Goal: Task Accomplishment & Management: Manage account settings

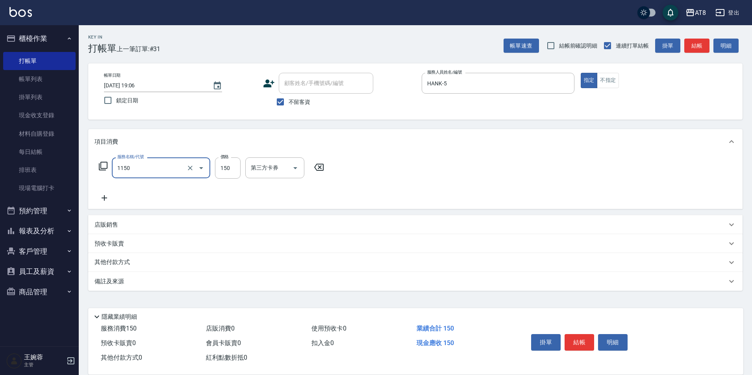
type input "洗髮(1150)"
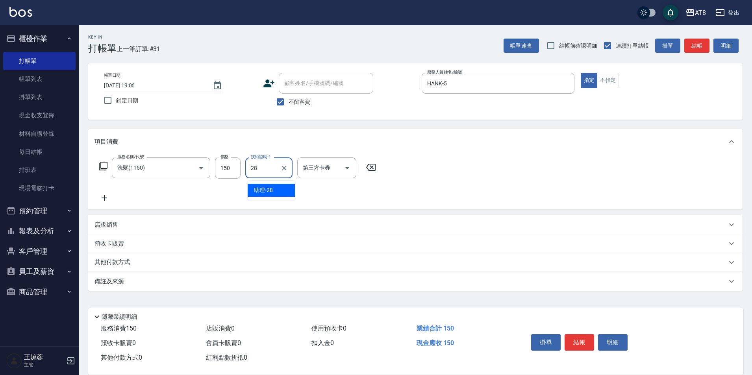
type input "助理-28"
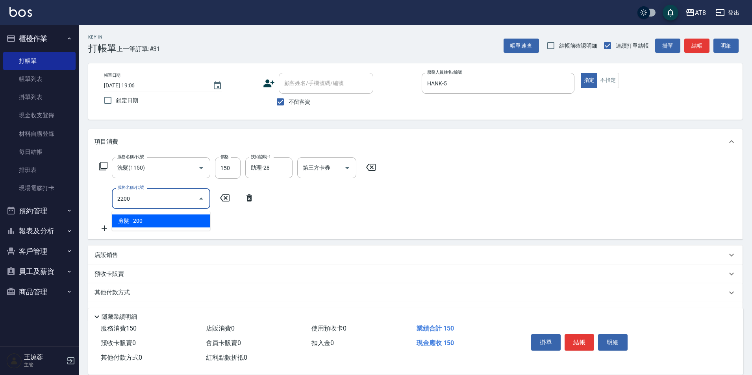
type input "剪髮(2200)"
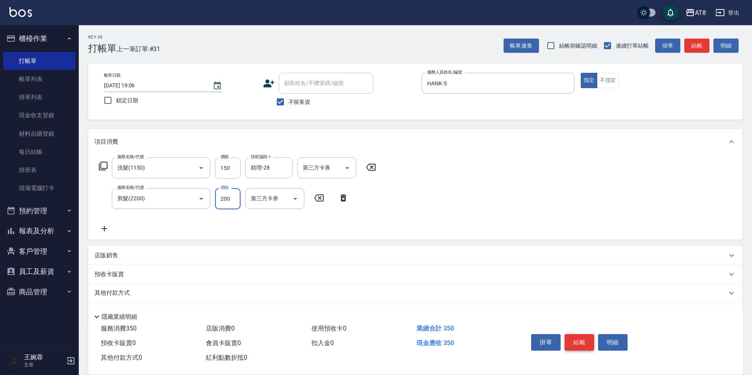
click at [580, 336] on button "結帳" at bounding box center [580, 342] width 30 height 17
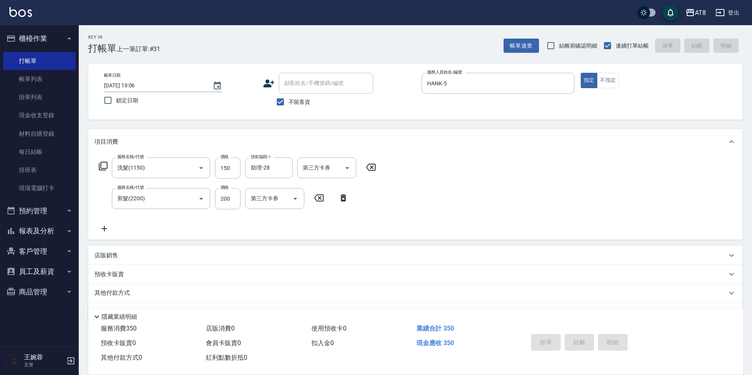
type input "2025/08/19 20:00"
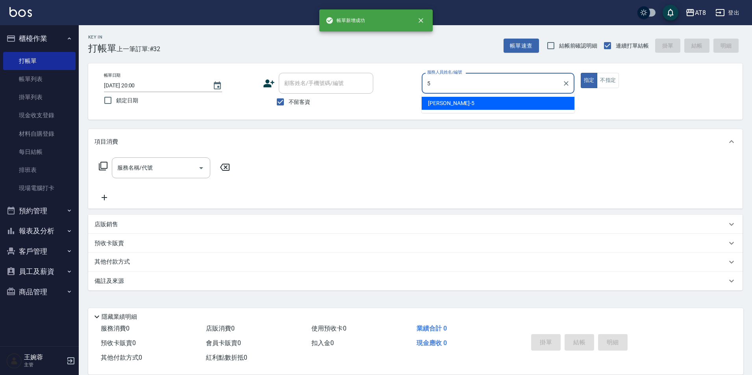
type input "HANK-5"
type button "true"
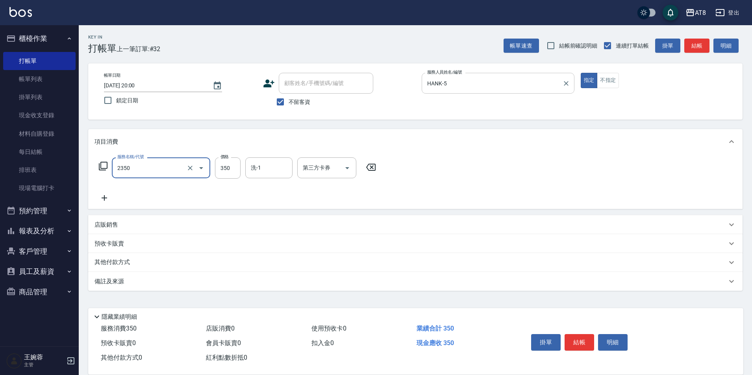
type input "入金洗剪350(2350)"
type input "助理-28"
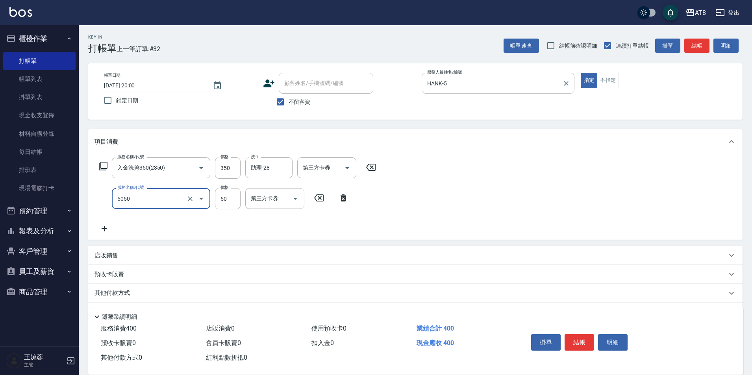
type input "入金精油50(5050)"
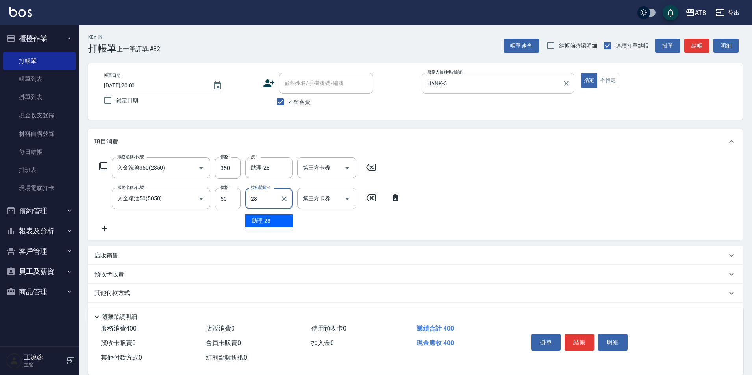
type input "助理-28"
click at [582, 334] on button "結帳" at bounding box center [580, 342] width 30 height 17
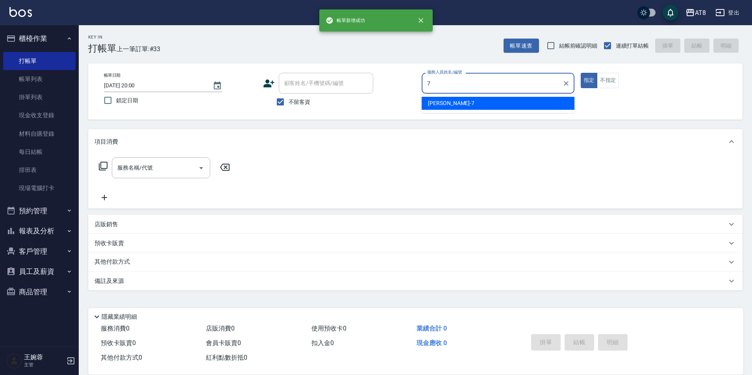
type input "NINA-7"
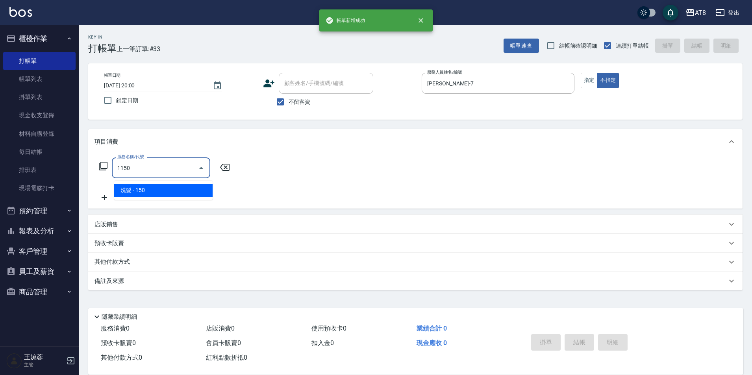
type input "洗髮(1150)"
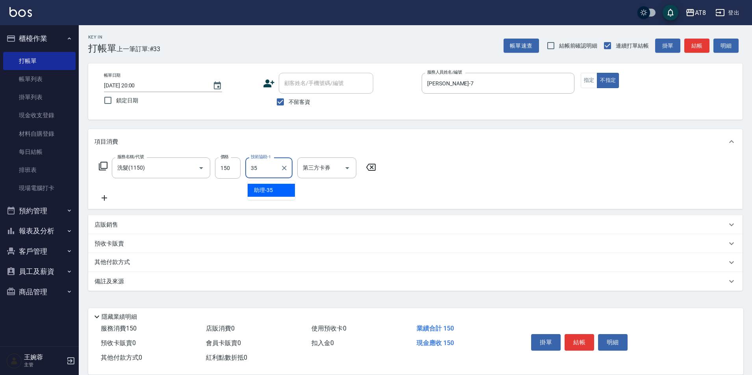
type input "助理-35"
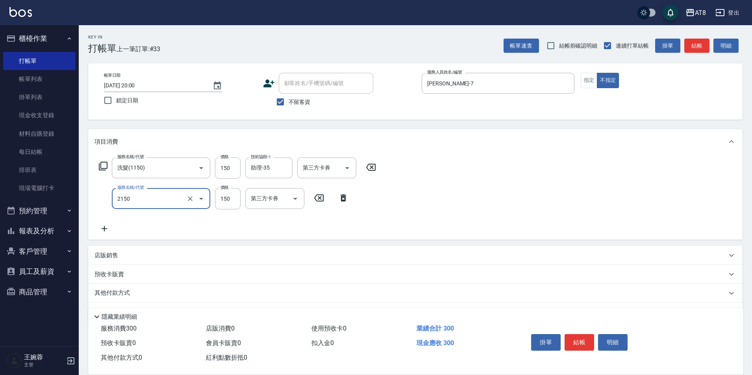
type input "剪髮(2150)"
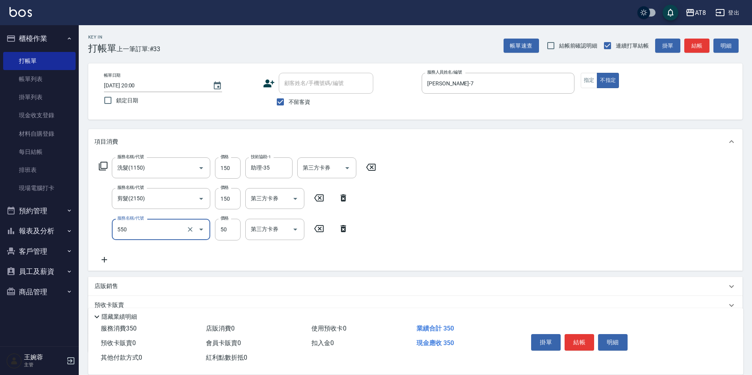
type input "精油或深層(550)"
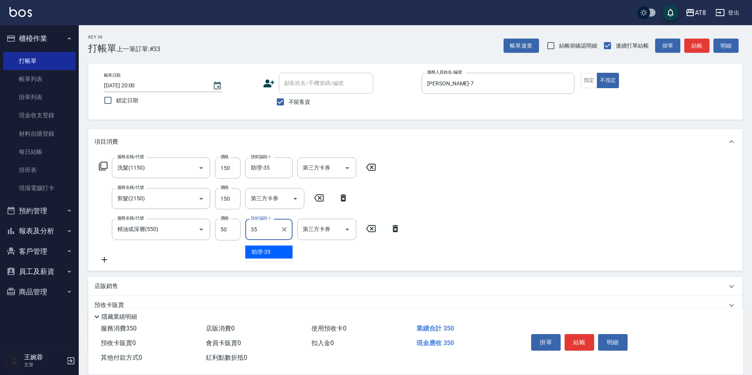
type input "助理-35"
click at [582, 334] on button "結帳" at bounding box center [580, 342] width 30 height 17
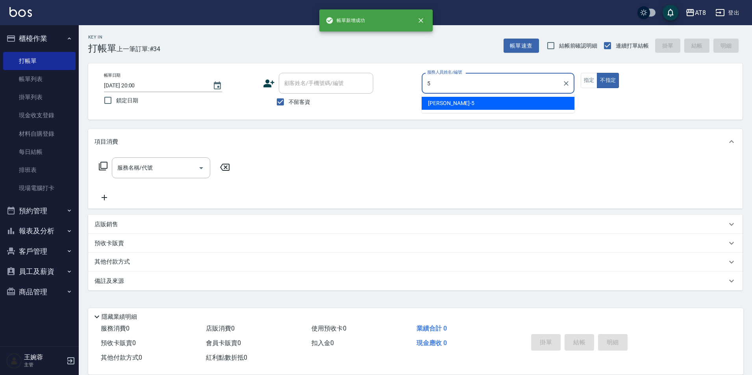
type input "HANK-5"
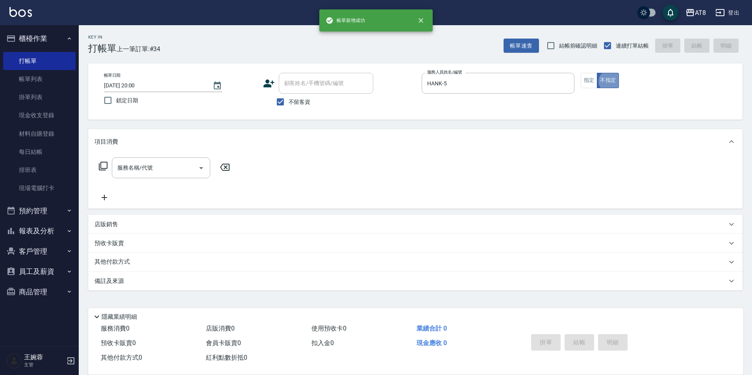
type button "false"
type input "1"
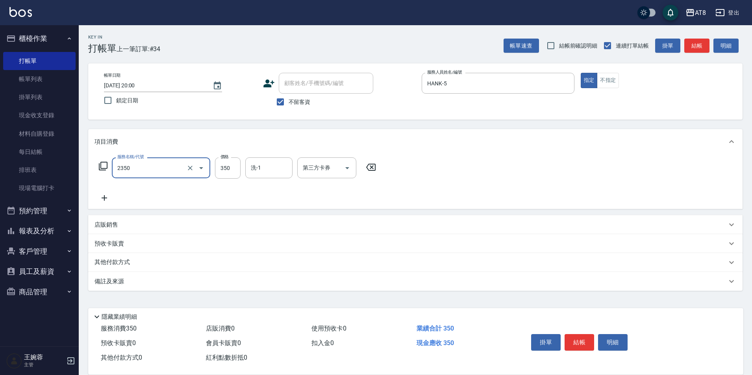
type input "入金洗剪350(2350)"
type input "助理-25"
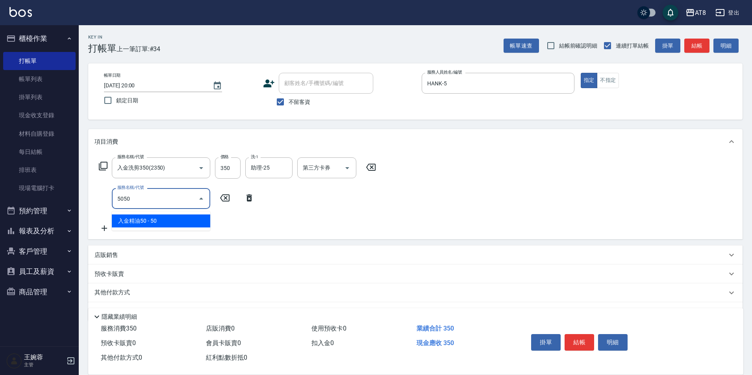
type input "入金精油50(5050)"
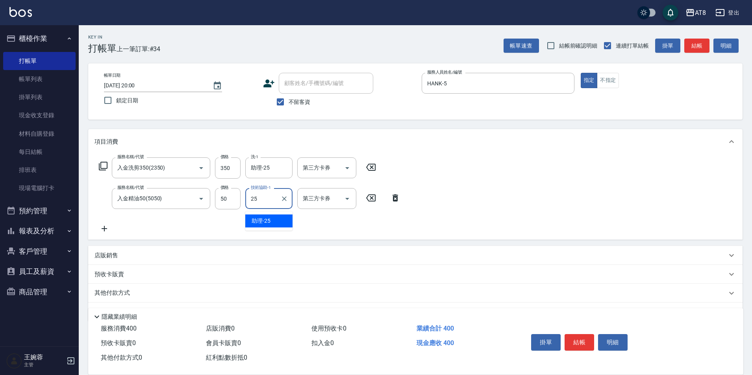
type input "助理-25"
click at [582, 334] on button "結帳" at bounding box center [580, 342] width 30 height 17
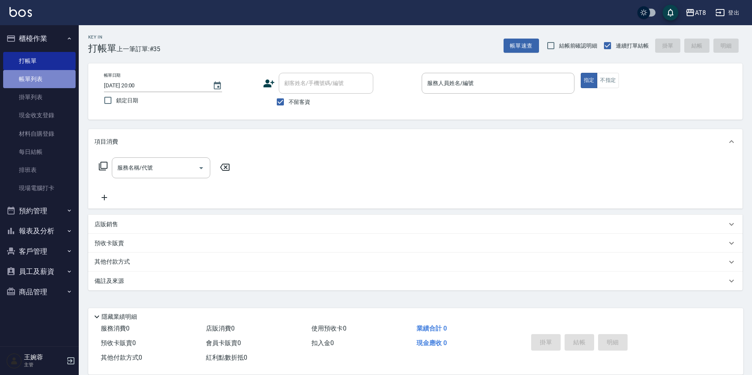
click at [41, 84] on link "帳單列表" at bounding box center [39, 79] width 72 height 18
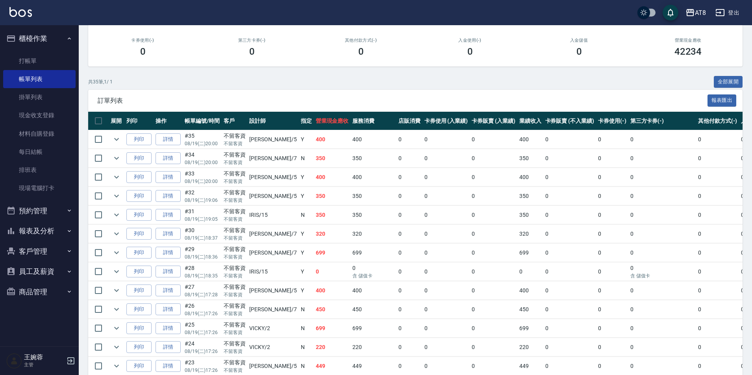
scroll to position [117, 0]
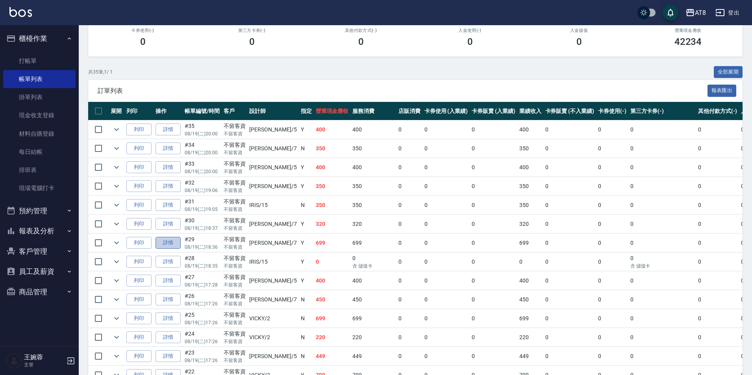
click at [175, 249] on link "詳情" at bounding box center [168, 243] width 25 height 12
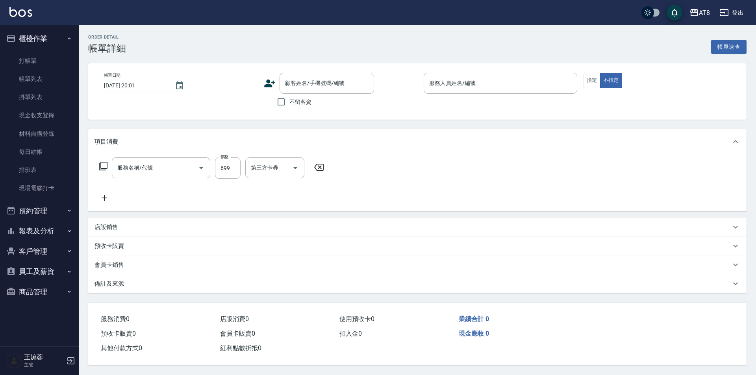
type input "2025/08/19 18:36"
checkbox input "true"
type input "NINA-7"
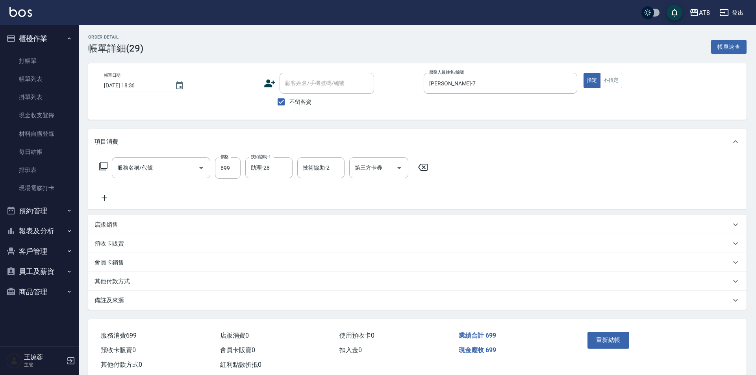
type input "入金SPA699(60699)"
click at [396, 173] on icon "Open" at bounding box center [398, 167] width 9 height 9
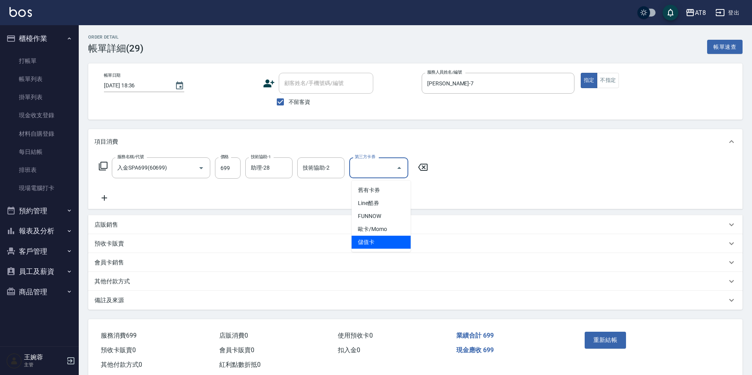
click at [381, 243] on span "儲值卡" at bounding box center [381, 242] width 59 height 13
type input "儲值卡"
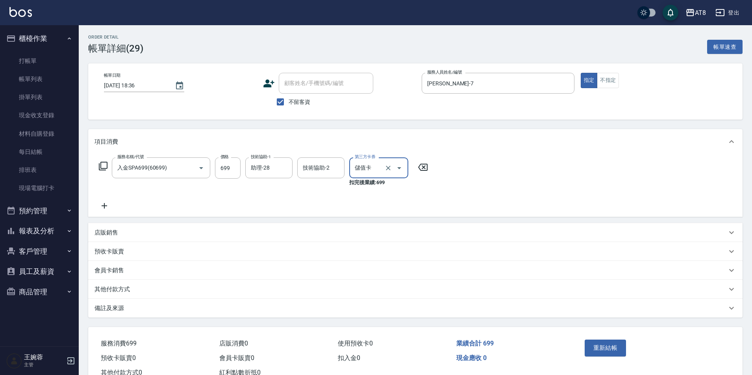
click at [609, 352] on button "重新結帳" at bounding box center [606, 348] width 42 height 17
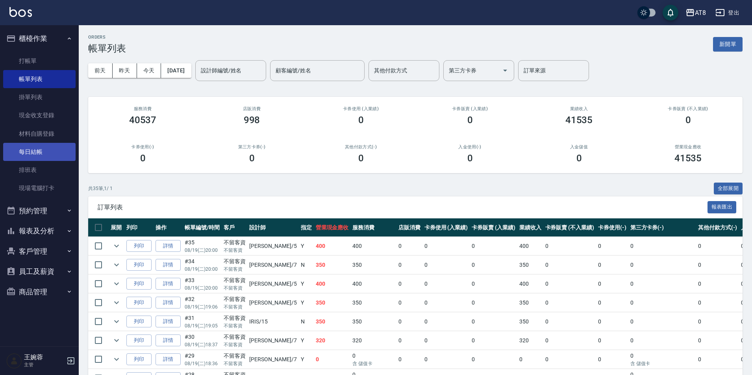
click at [33, 158] on link "每日結帳" at bounding box center [39, 152] width 72 height 18
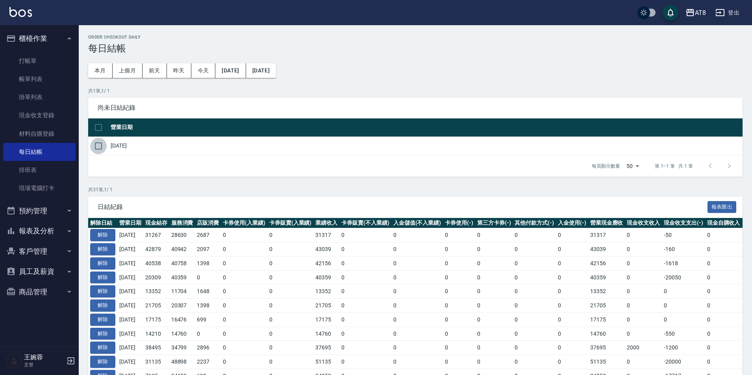
click at [98, 154] on input "checkbox" at bounding box center [98, 146] width 17 height 17
checkbox input "true"
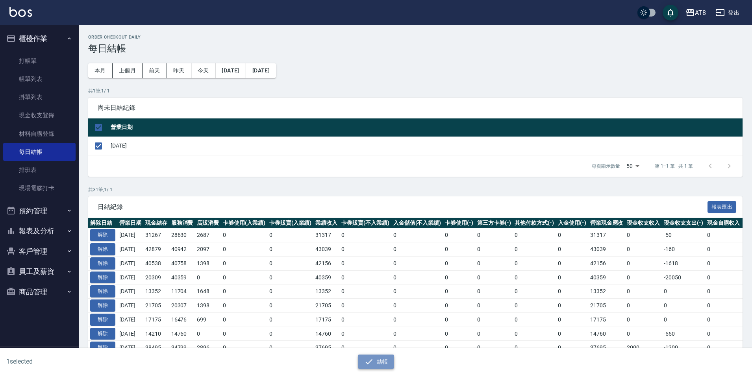
click at [372, 357] on icon "button" at bounding box center [368, 361] width 9 height 9
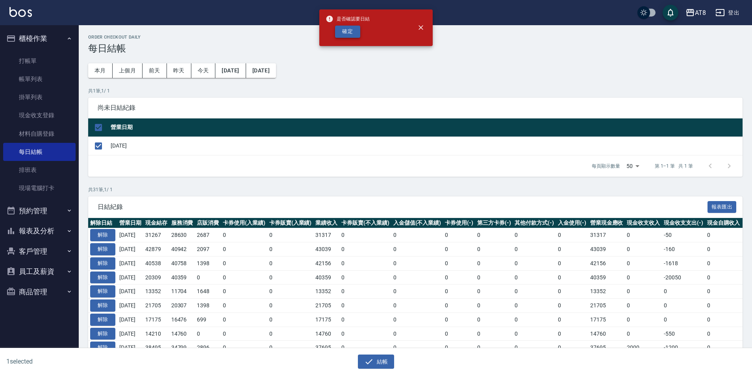
click at [335, 37] on button "確定" at bounding box center [347, 32] width 25 height 12
checkbox input "false"
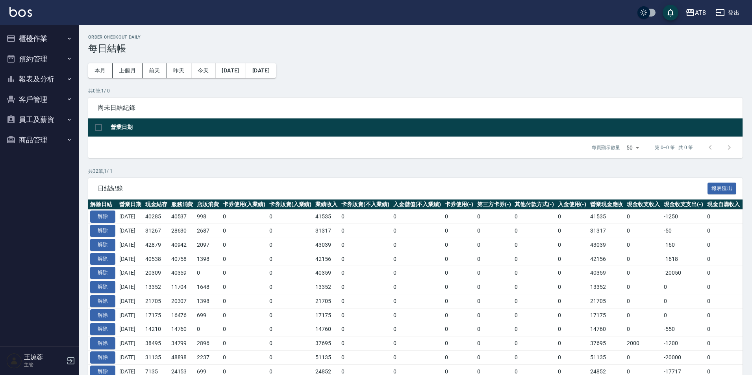
click at [35, 77] on button "報表及分析" at bounding box center [39, 79] width 72 height 20
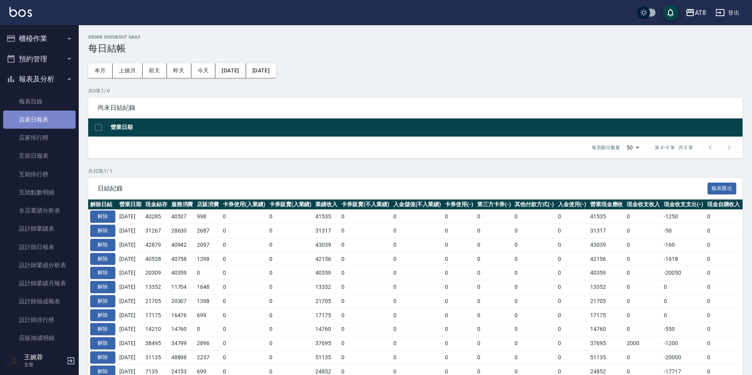
click at [44, 118] on link "店家日報表" at bounding box center [39, 120] width 72 height 18
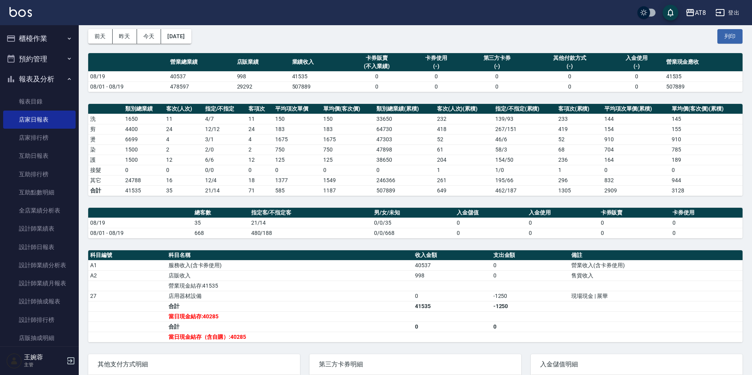
scroll to position [35, 0]
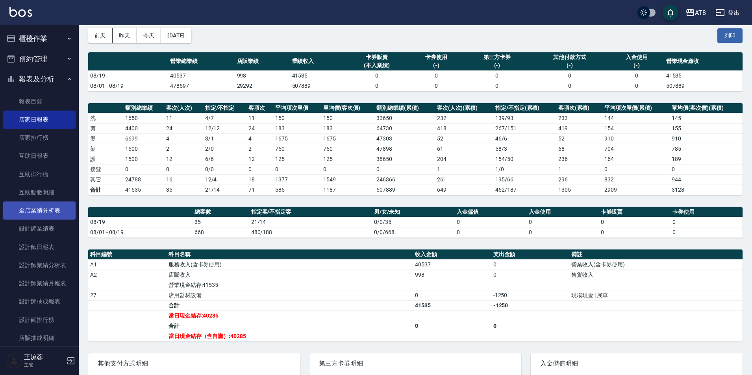
click at [46, 210] on link "全店業績分析表" at bounding box center [39, 211] width 72 height 18
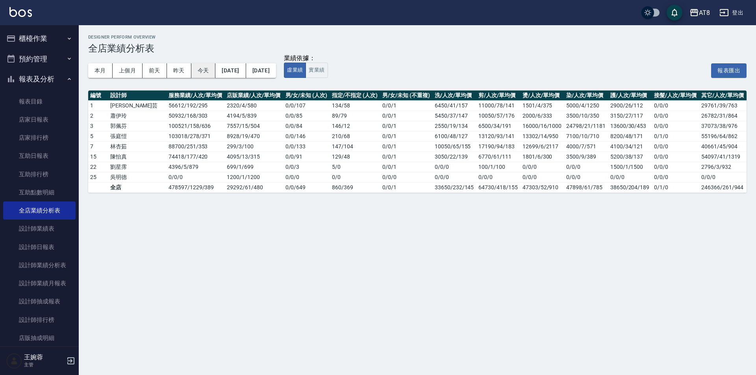
click at [198, 73] on button "今天" at bounding box center [203, 70] width 24 height 15
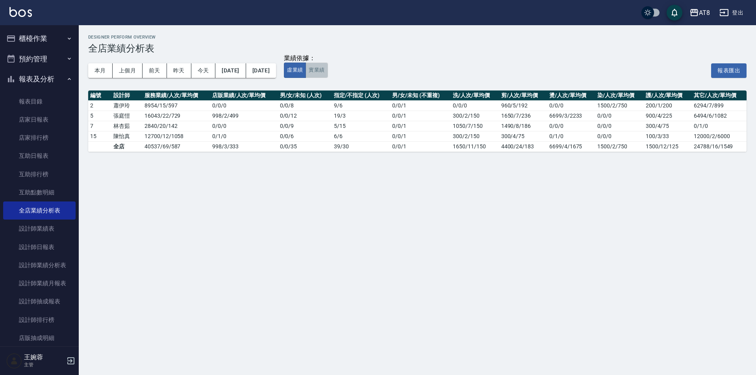
click at [328, 71] on button "實業績" at bounding box center [317, 70] width 22 height 15
click at [306, 74] on button "虛業績" at bounding box center [295, 70] width 22 height 15
click at [31, 123] on link "店家日報表" at bounding box center [39, 120] width 72 height 18
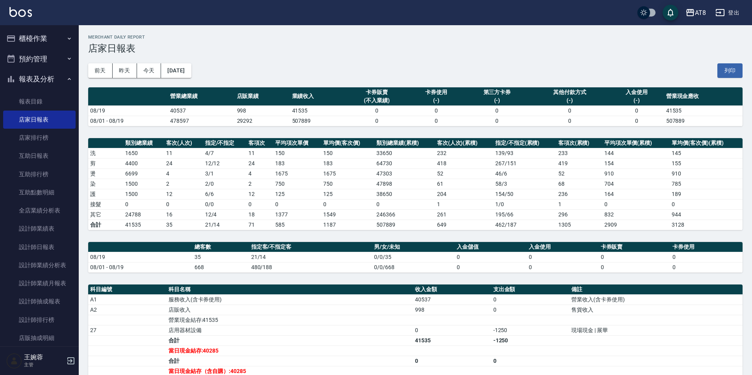
click at [66, 80] on icon "button" at bounding box center [69, 79] width 6 height 6
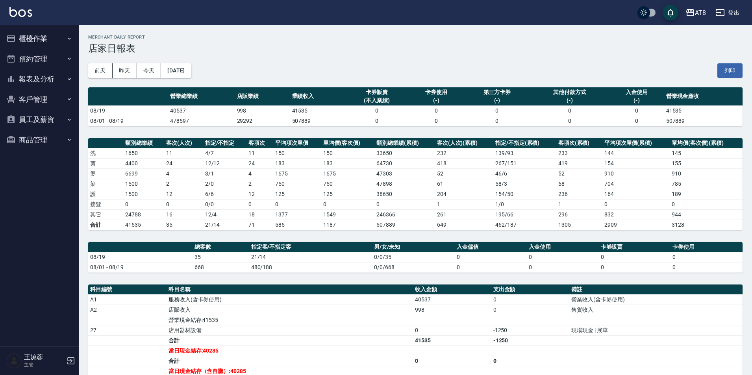
click at [35, 33] on button "櫃檯作業" at bounding box center [39, 38] width 72 height 20
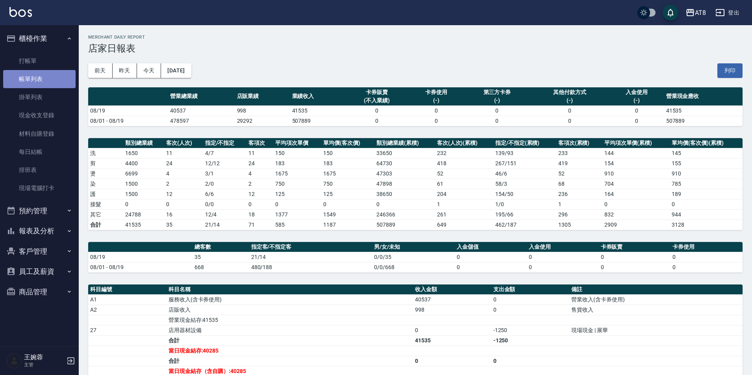
click at [28, 81] on link "帳單列表" at bounding box center [39, 79] width 72 height 18
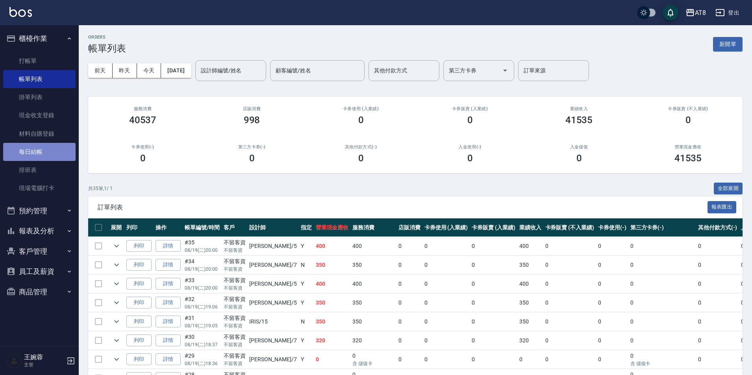
click at [31, 151] on link "每日結帳" at bounding box center [39, 152] width 72 height 18
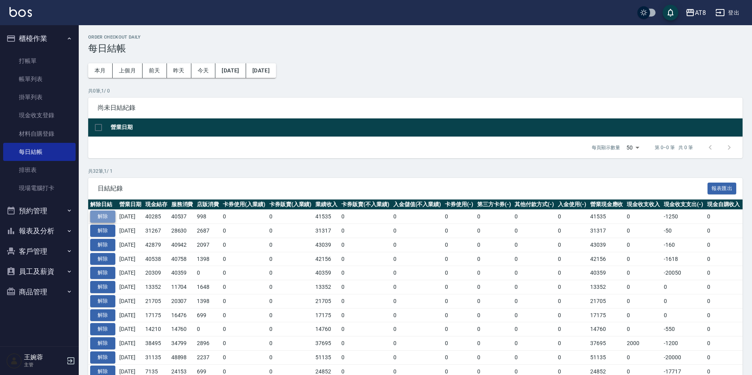
click at [106, 223] on button "解除" at bounding box center [102, 217] width 25 height 12
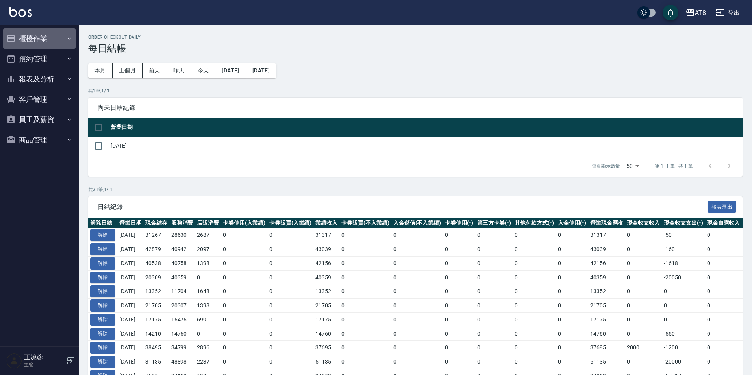
click at [56, 37] on button "櫃檯作業" at bounding box center [39, 38] width 72 height 20
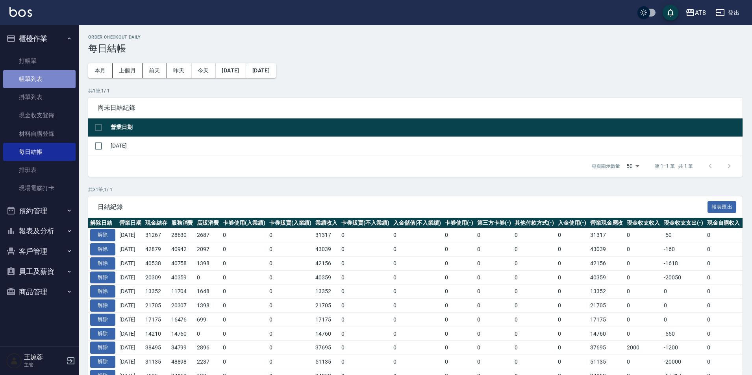
click at [52, 77] on link "帳單列表" at bounding box center [39, 79] width 72 height 18
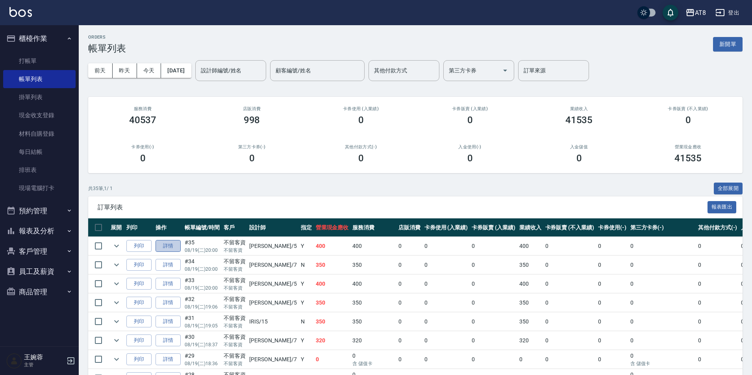
click at [164, 252] on link "詳情" at bounding box center [168, 246] width 25 height 12
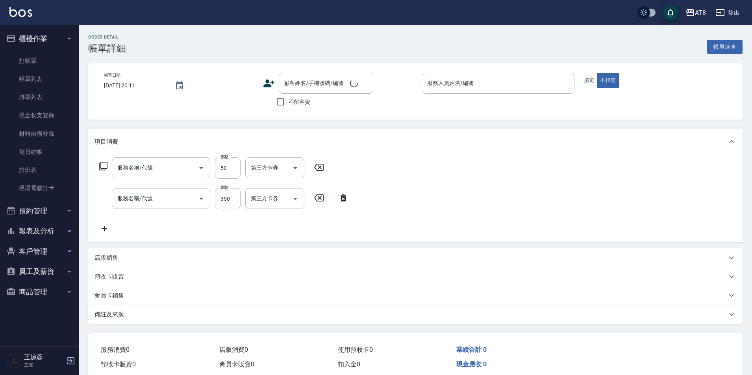
type input "2025/08/19 20:00"
checkbox input "true"
type input "HANK-5"
type input "入金精油50(5050)"
type input "入金洗剪350(2350)"
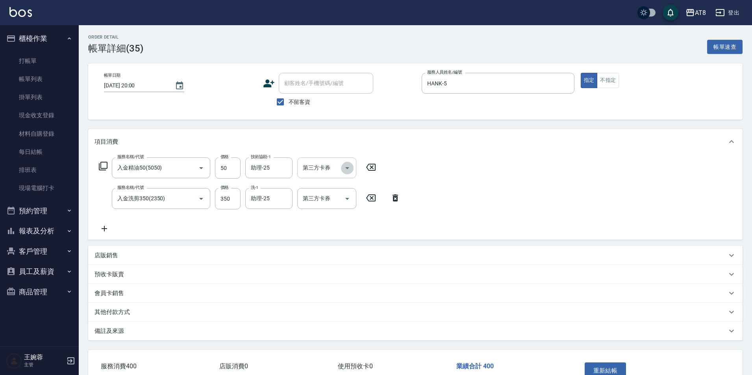
click at [348, 171] on icon "Open" at bounding box center [347, 167] width 9 height 9
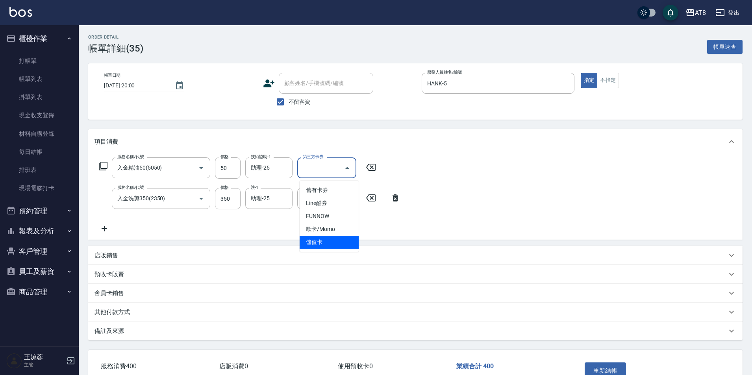
click at [339, 242] on span "儲值卡" at bounding box center [329, 242] width 59 height 13
type input "儲值卡"
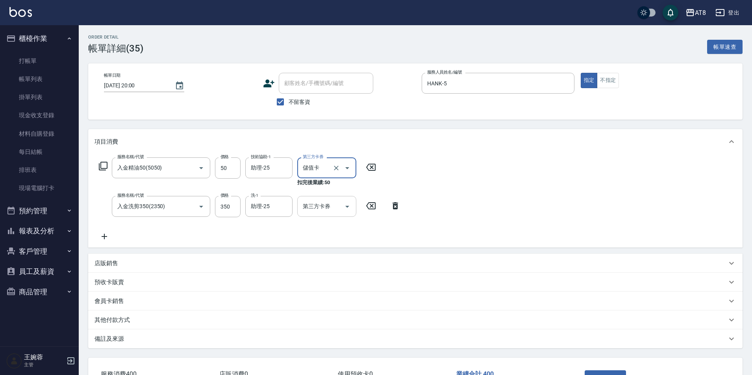
click at [346, 203] on icon "Open" at bounding box center [347, 206] width 9 height 9
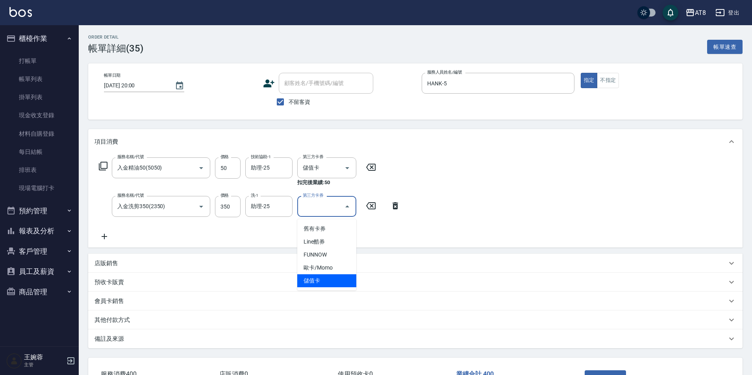
click at [347, 283] on span "儲值卡" at bounding box center [326, 280] width 59 height 13
type input "儲值卡"
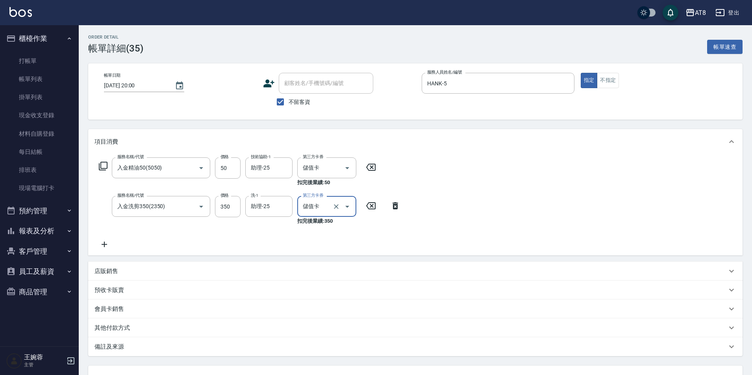
scroll to position [77, 0]
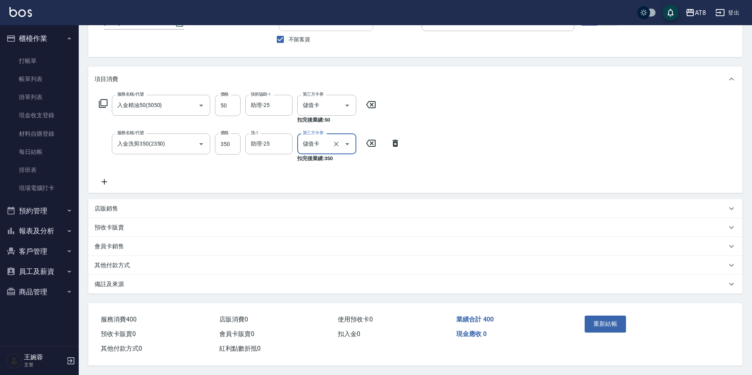
click at [583, 319] on div "重新結帳" at bounding box center [616, 330] width 71 height 34
click at [594, 316] on button "重新結帳" at bounding box center [606, 324] width 42 height 17
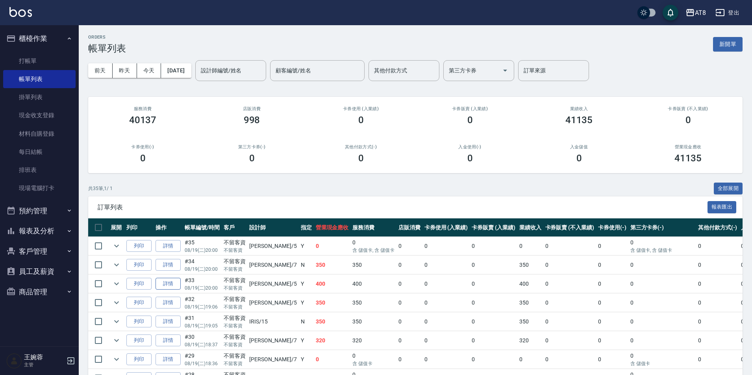
click at [169, 290] on link "詳情" at bounding box center [168, 284] width 25 height 12
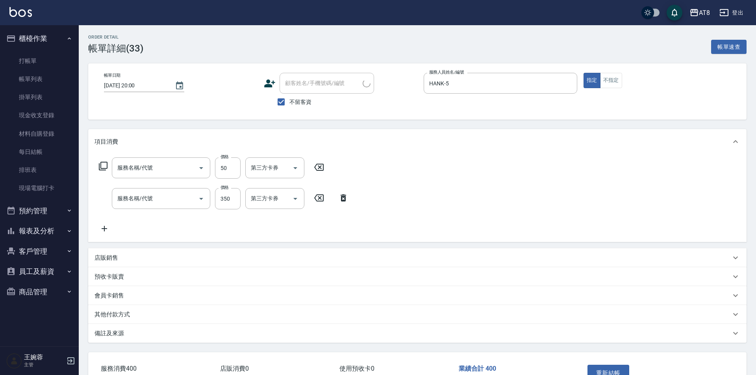
type input "2025/08/19 20:00"
checkbox input "true"
type input "HANK-5"
type input "入金精油50(5050)"
type input "入金洗剪350(2350)"
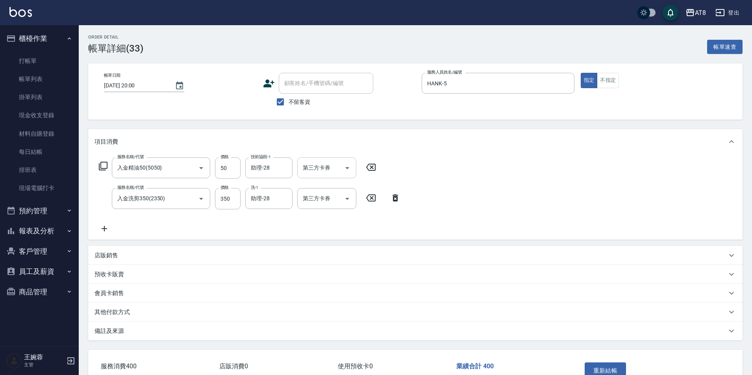
click at [356, 169] on div "第三方卡券" at bounding box center [326, 167] width 59 height 21
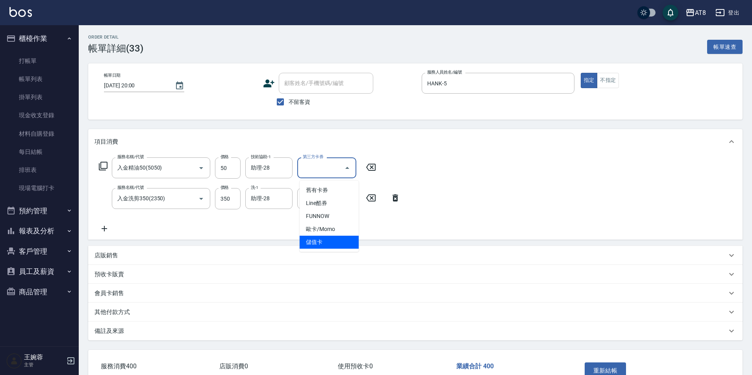
click at [343, 241] on span "儲值卡" at bounding box center [329, 242] width 59 height 13
type input "儲值卡"
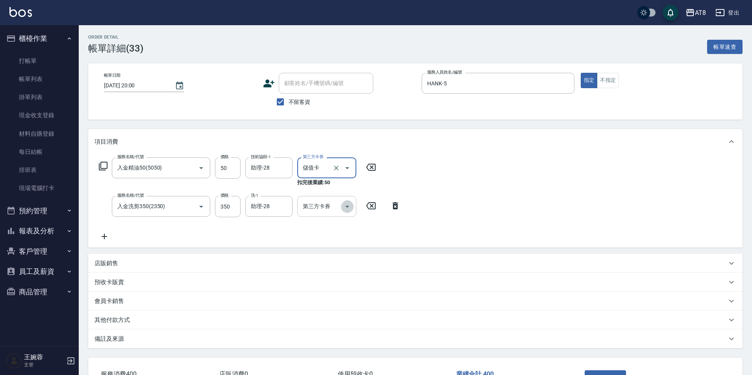
click at [351, 208] on icon "Open" at bounding box center [347, 206] width 9 height 9
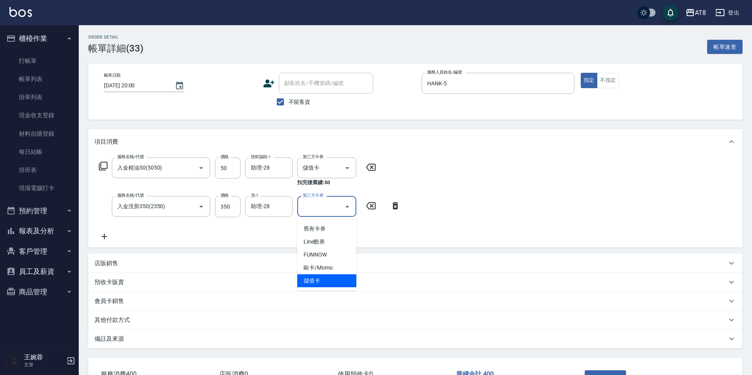
click at [339, 287] on ul "舊有卡券 Line酷券 FUNNOW 歐卡/Momo 儲值卡" at bounding box center [326, 254] width 59 height 71
click at [339, 284] on span "儲值卡" at bounding box center [326, 280] width 59 height 13
type input "儲值卡"
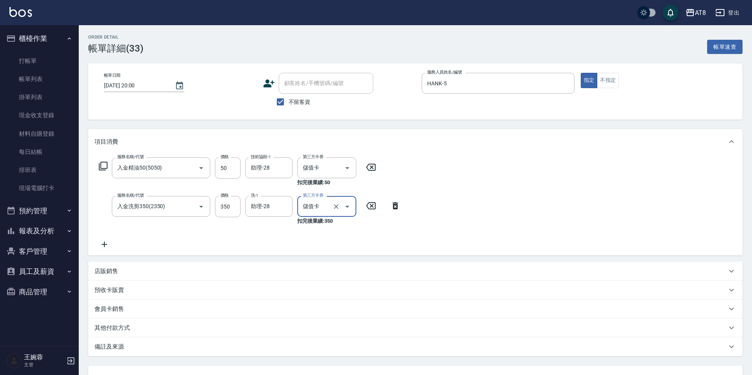
scroll to position [77, 0]
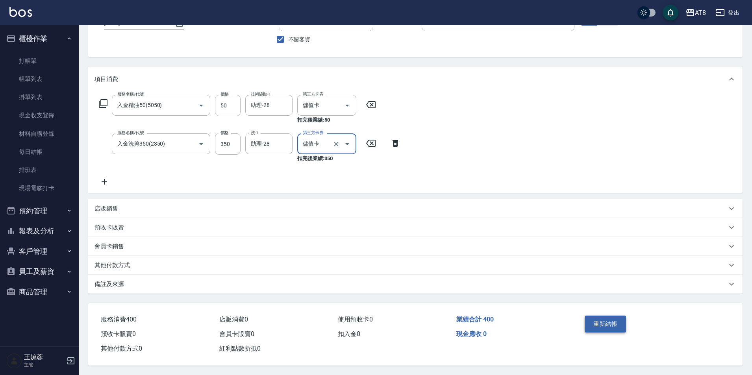
click at [617, 316] on button "重新結帳" at bounding box center [606, 324] width 42 height 17
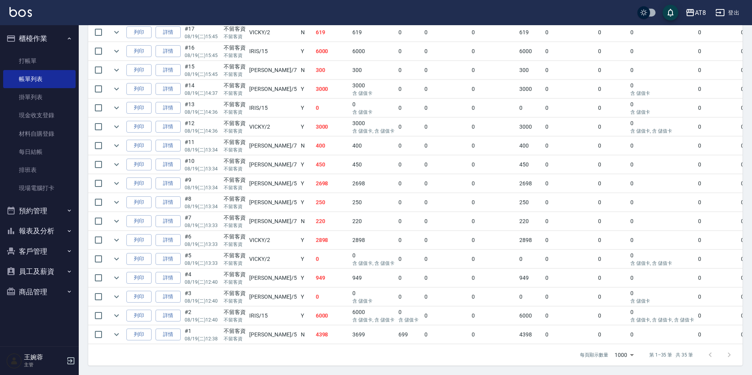
scroll to position [652, 0]
click at [40, 157] on link "每日結帳" at bounding box center [39, 152] width 72 height 18
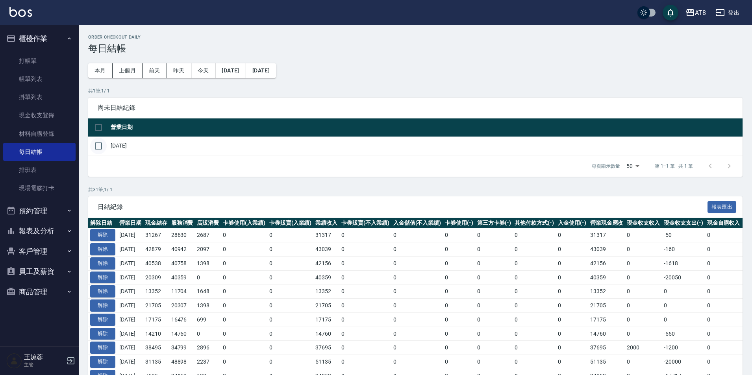
click at [102, 153] on input "checkbox" at bounding box center [98, 146] width 17 height 17
checkbox input "true"
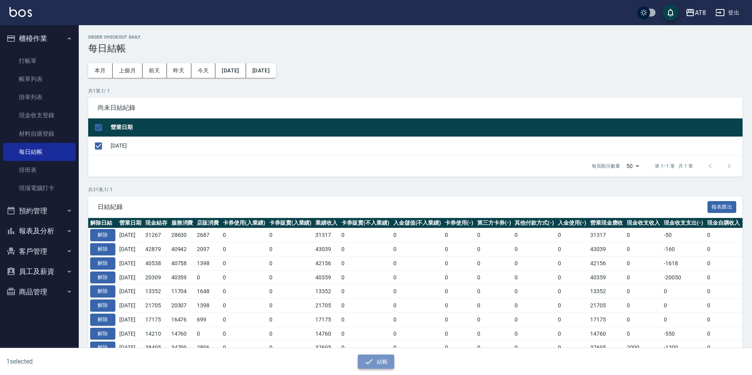
click at [374, 357] on icon "button" at bounding box center [368, 361] width 9 height 9
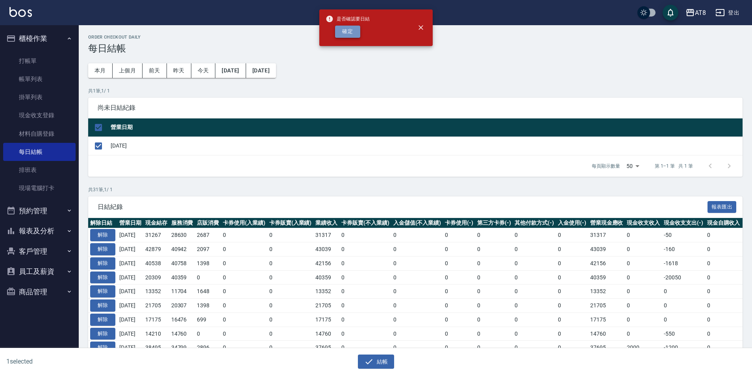
click at [349, 32] on button "確定" at bounding box center [347, 32] width 25 height 12
checkbox input "false"
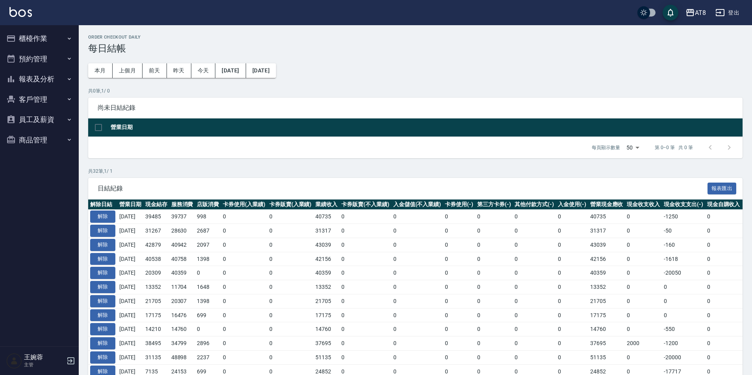
click at [37, 76] on button "報表及分析" at bounding box center [39, 79] width 72 height 20
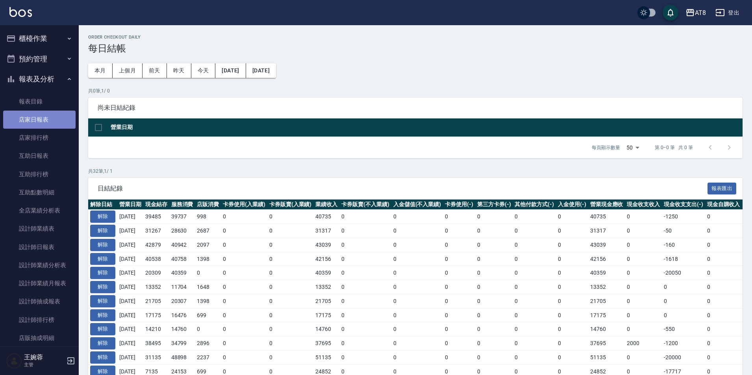
click at [39, 115] on link "店家日報表" at bounding box center [39, 120] width 72 height 18
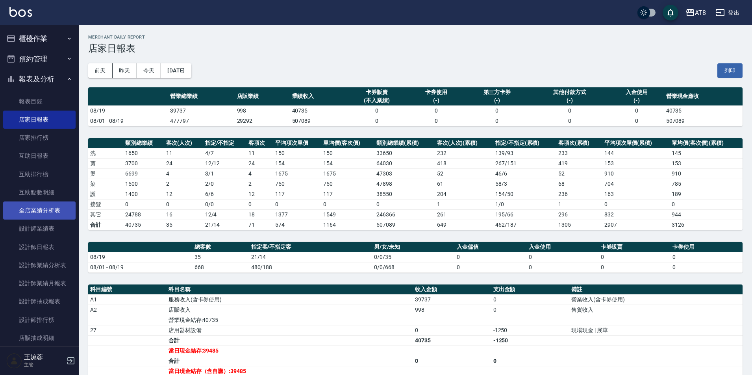
click at [47, 213] on link "全店業績分析表" at bounding box center [39, 211] width 72 height 18
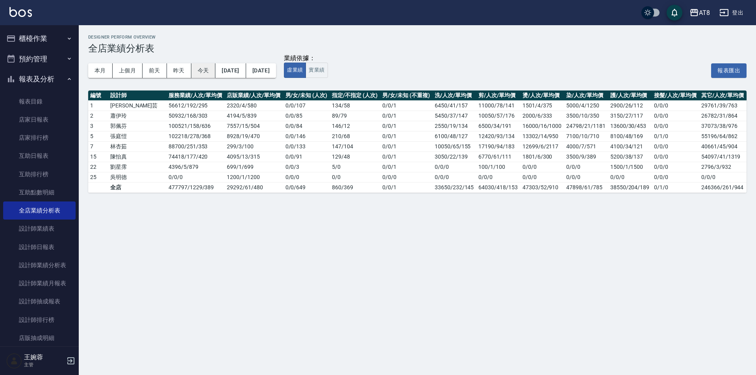
click at [206, 68] on button "今天" at bounding box center [203, 70] width 24 height 15
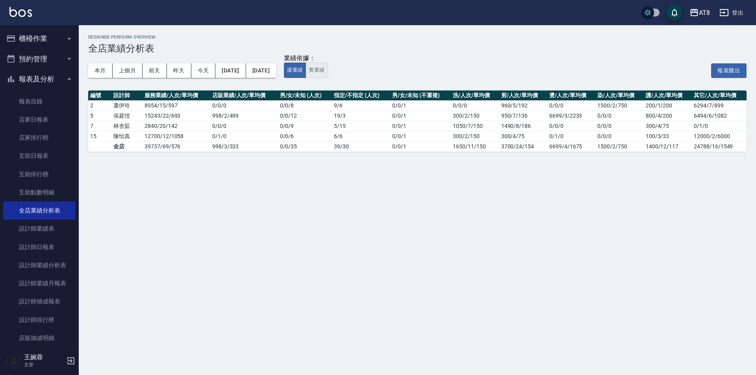
click at [328, 70] on button "實業績" at bounding box center [317, 70] width 22 height 15
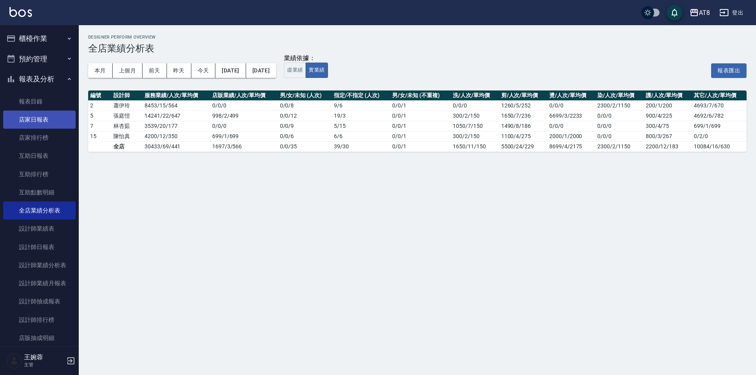
click at [31, 119] on link "店家日報表" at bounding box center [39, 120] width 72 height 18
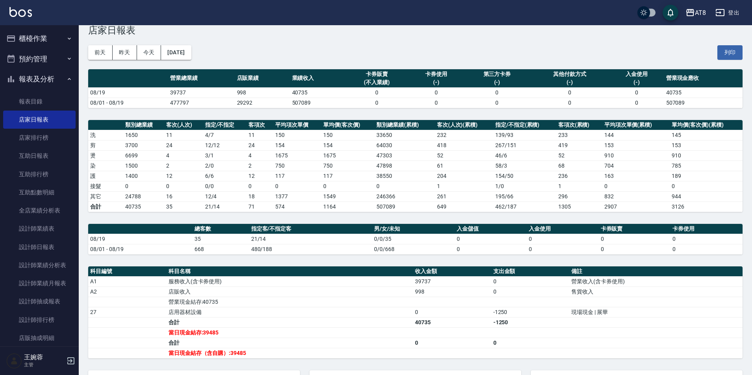
scroll to position [17, 0]
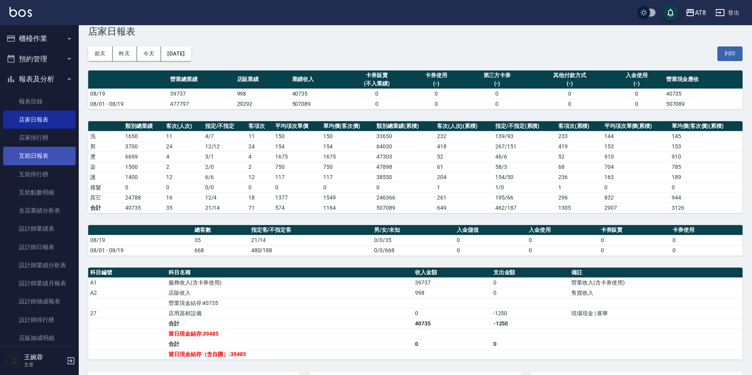
click at [43, 162] on link "互助日報表" at bounding box center [39, 156] width 72 height 18
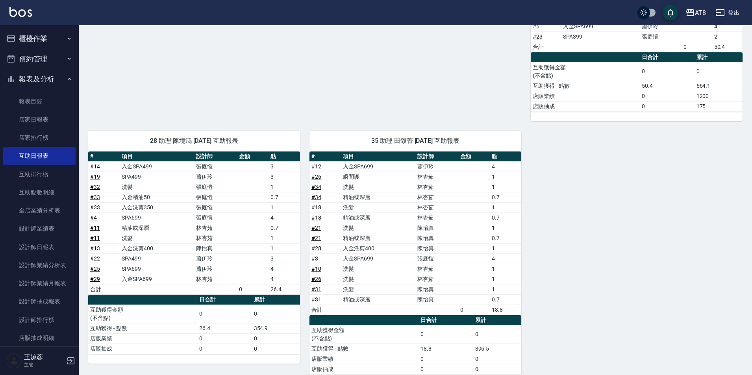
scroll to position [359, 0]
